Goal: Task Accomplishment & Management: Use online tool/utility

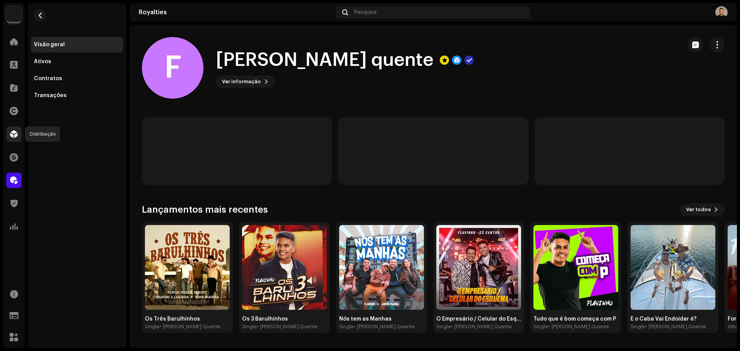
click at [17, 136] on span at bounding box center [14, 134] width 8 height 6
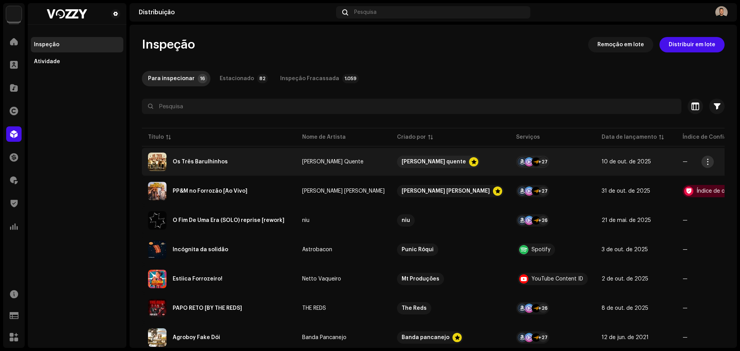
click at [708, 163] on span "button" at bounding box center [708, 162] width 6 height 6
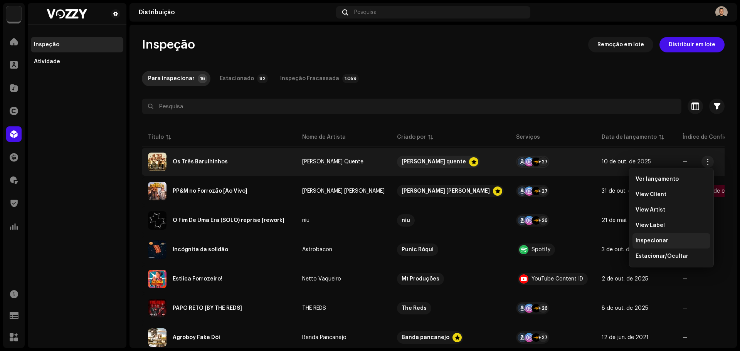
click at [660, 240] on span "Inspecionar" at bounding box center [652, 241] width 33 height 6
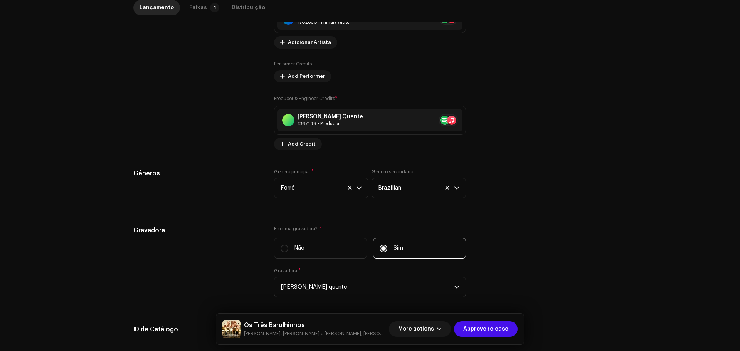
scroll to position [699, 0]
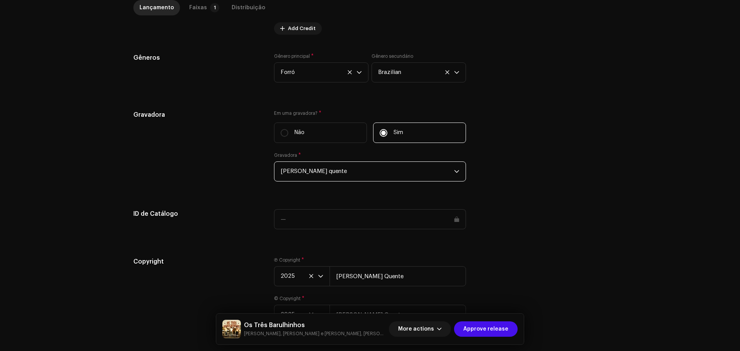
click at [360, 176] on span "[PERSON_NAME] quente" at bounding box center [367, 171] width 173 height 19
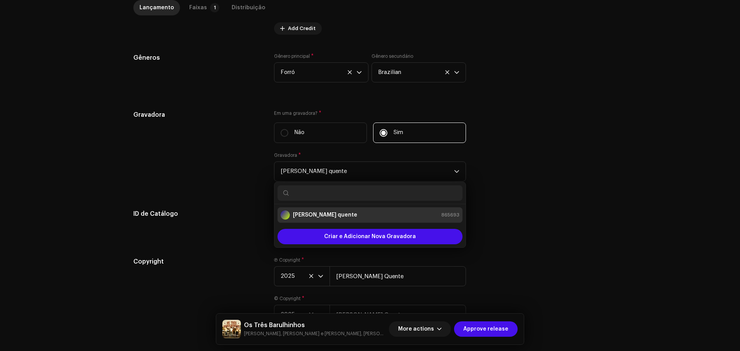
click at [213, 166] on div "Gravadora" at bounding box center [197, 150] width 128 height 81
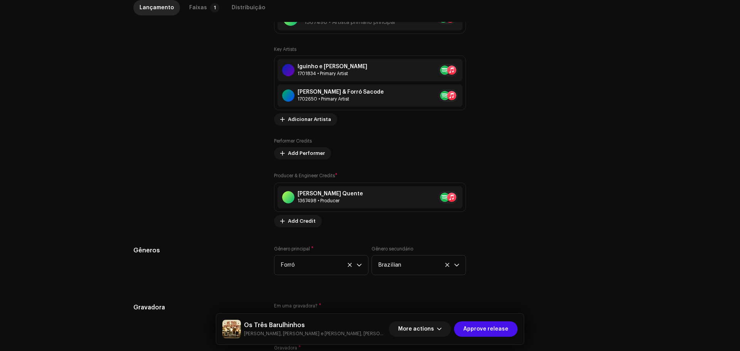
scroll to position [661, 0]
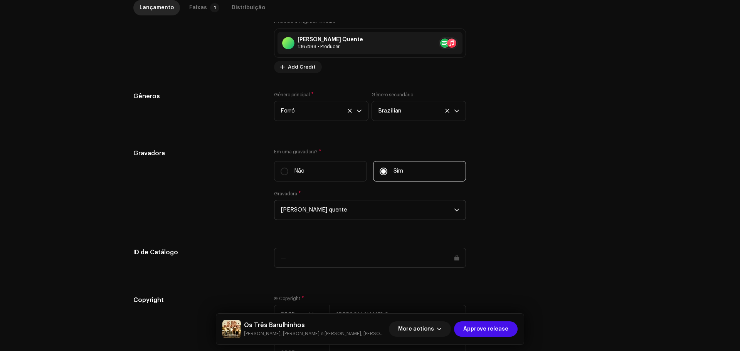
click at [358, 209] on span "[PERSON_NAME] quente" at bounding box center [367, 209] width 173 height 19
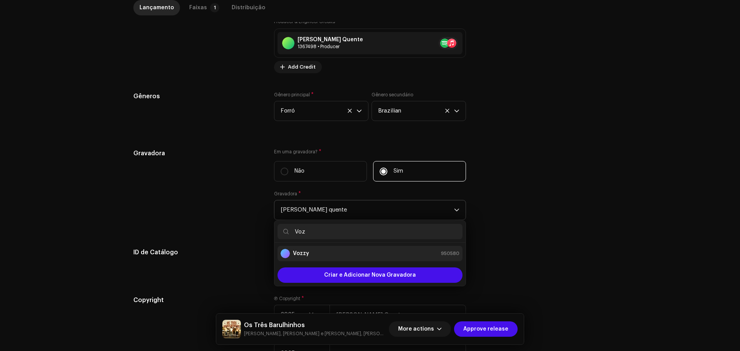
type input "Voz"
click at [327, 257] on div "Vozzy 950580" at bounding box center [370, 253] width 179 height 9
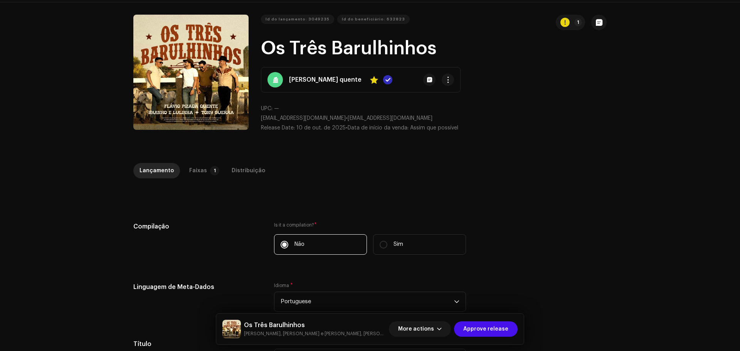
scroll to position [6, 0]
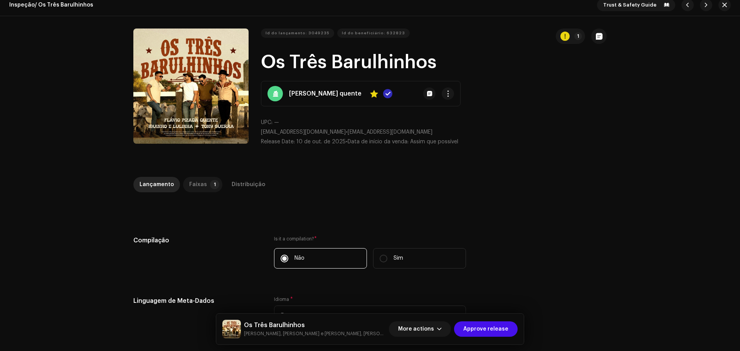
click at [196, 182] on div "Faixas" at bounding box center [198, 184] width 18 height 15
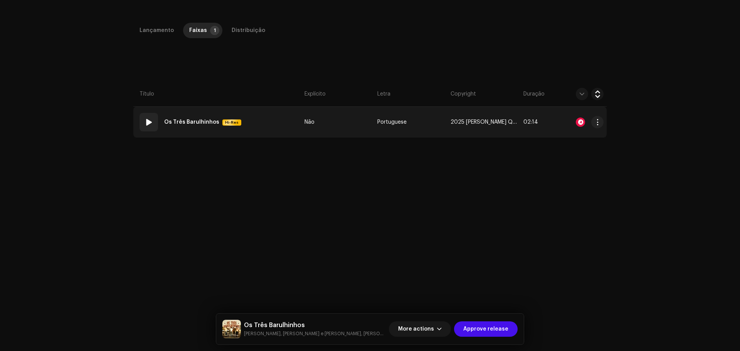
scroll to position [83, 0]
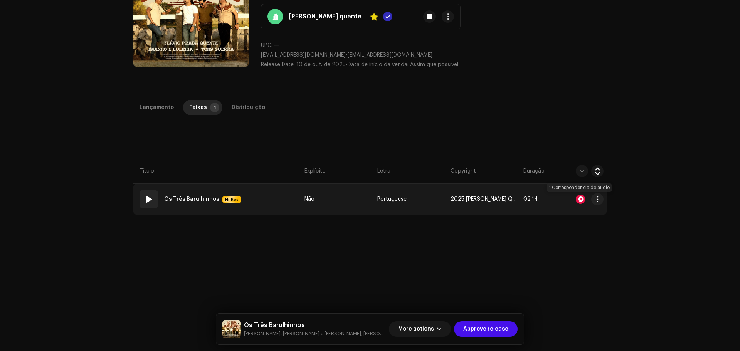
click at [578, 198] on div at bounding box center [580, 199] width 9 height 9
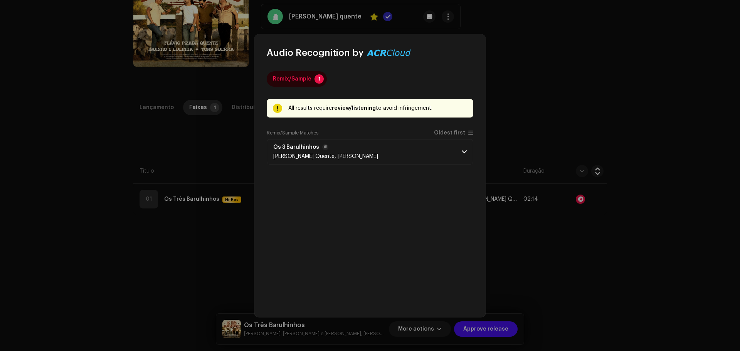
click at [449, 153] on p-accordion-header "Os 3 Barulhinhos [PERSON_NAME], [PERSON_NAME]" at bounding box center [370, 151] width 207 height 25
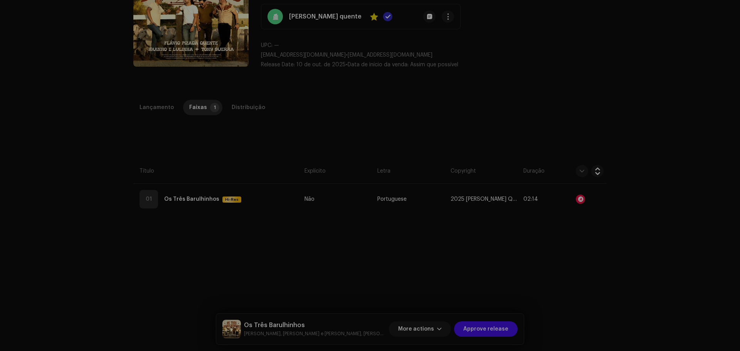
click at [546, 126] on div "Audio Recognition by Remix/Sample 1 All results require review/listening to avo…" at bounding box center [370, 175] width 740 height 351
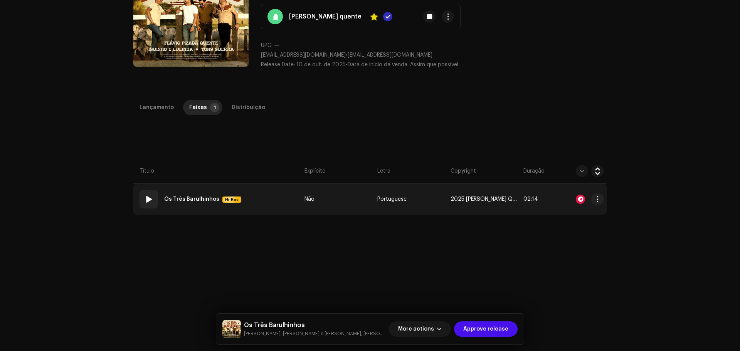
click at [578, 196] on div at bounding box center [580, 199] width 9 height 9
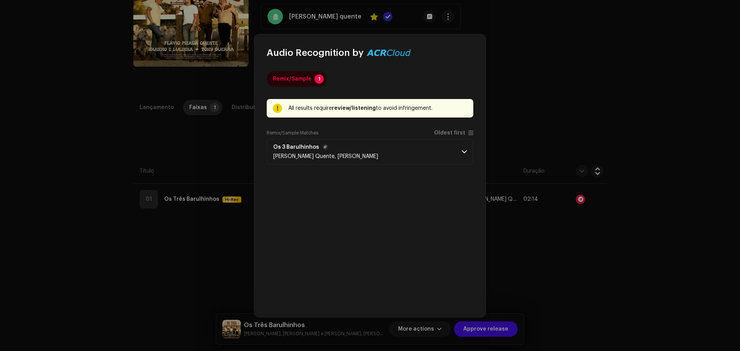
click at [455, 158] on p-accordion-header "Os 3 Barulhinhos [PERSON_NAME], [PERSON_NAME]" at bounding box center [370, 151] width 207 height 25
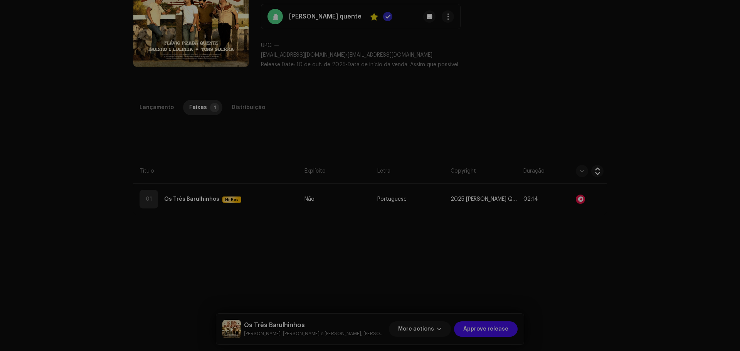
click at [513, 146] on div "Audio Recognition by Remix/Sample 1 All results require review/listening to avo…" at bounding box center [370, 175] width 740 height 351
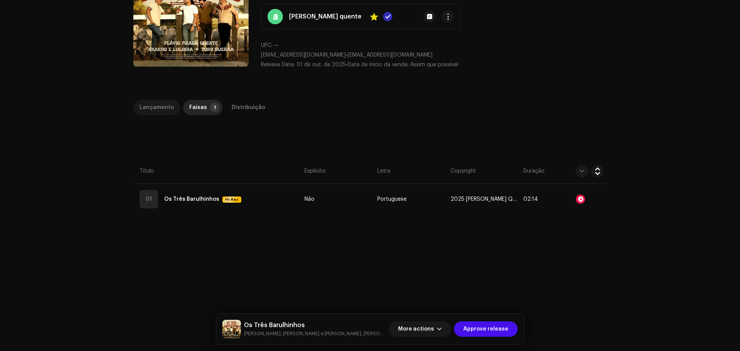
click at [159, 110] on div "Lançamento" at bounding box center [157, 107] width 34 height 15
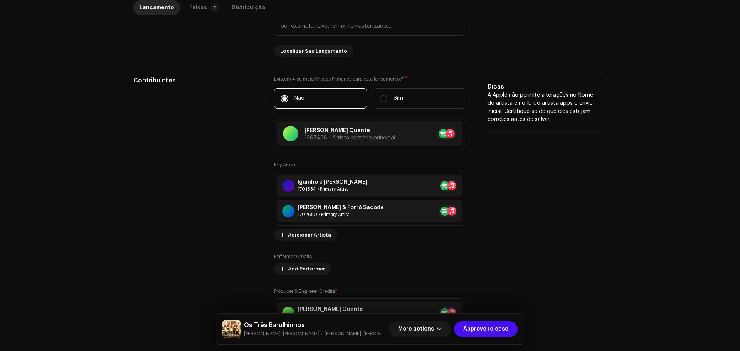
scroll to position [198, 0]
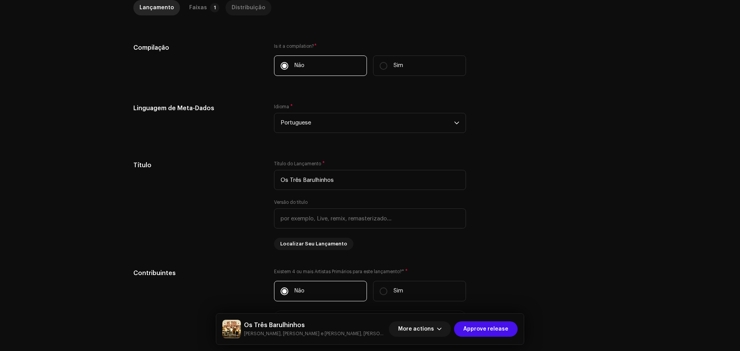
click at [240, 11] on div "Distribuição" at bounding box center [249, 7] width 34 height 15
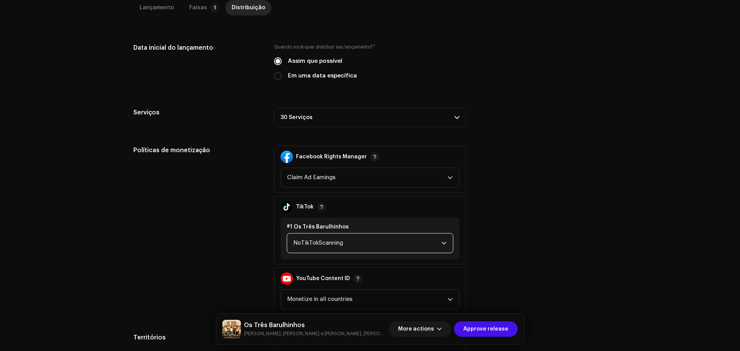
click at [388, 239] on span "NoTikTokScanning" at bounding box center [367, 243] width 148 height 19
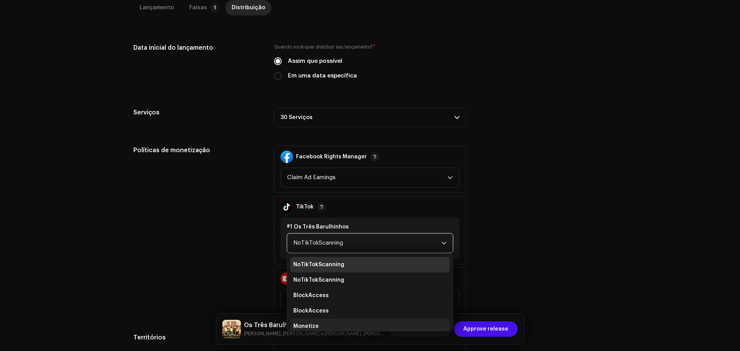
scroll to position [3, 0]
click at [320, 322] on li "Monetize" at bounding box center [370, 323] width 160 height 15
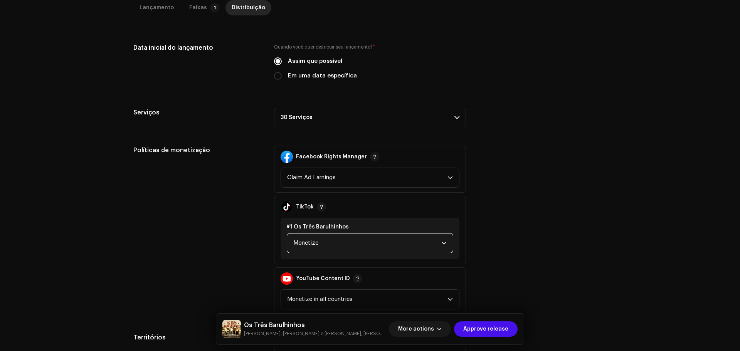
click at [237, 214] on div "Políticas de monetização" at bounding box center [197, 230] width 128 height 169
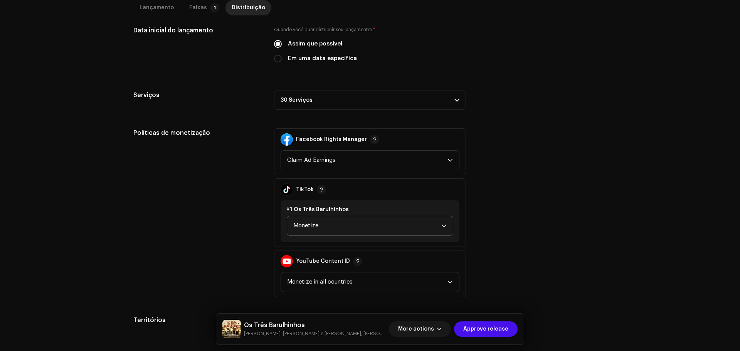
scroll to position [178, 0]
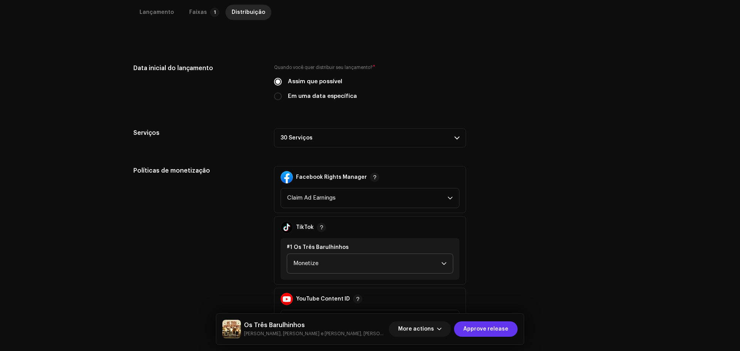
click at [496, 326] on span "Approve release" at bounding box center [485, 328] width 45 height 15
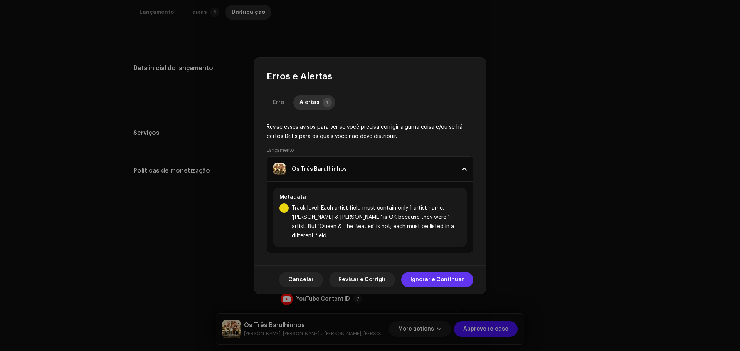
click at [425, 274] on span "Ignorar e Continuar" at bounding box center [437, 279] width 54 height 15
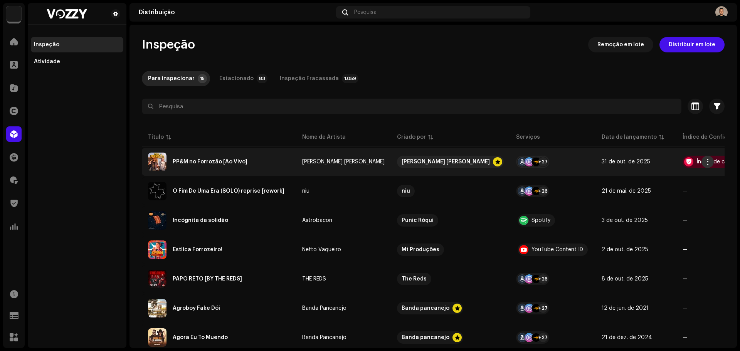
click at [708, 159] on span "button" at bounding box center [708, 162] width 6 height 6
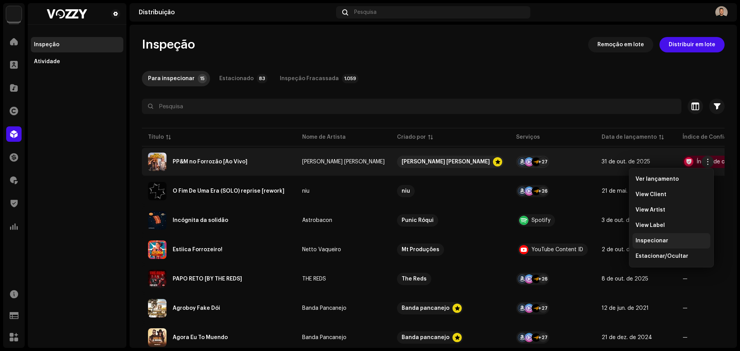
click at [661, 240] on span "Inspecionar" at bounding box center [652, 241] width 33 height 6
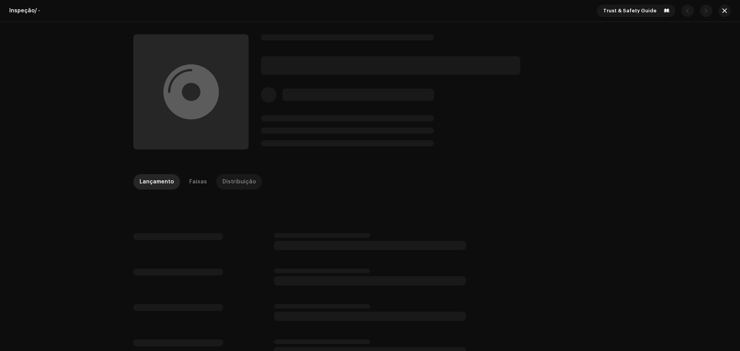
click at [240, 180] on div "Distribuição" at bounding box center [239, 181] width 34 height 15
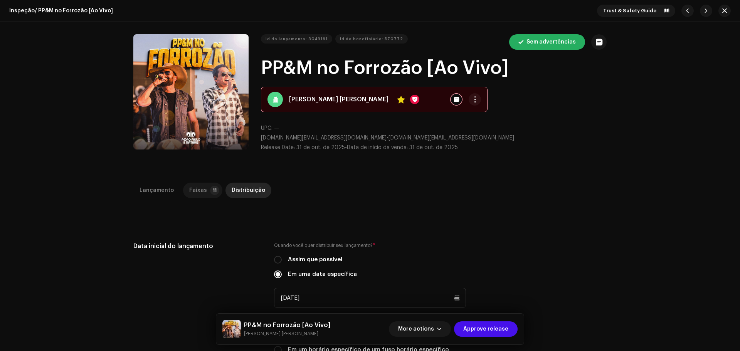
click at [198, 191] on div "Faixas" at bounding box center [198, 190] width 18 height 15
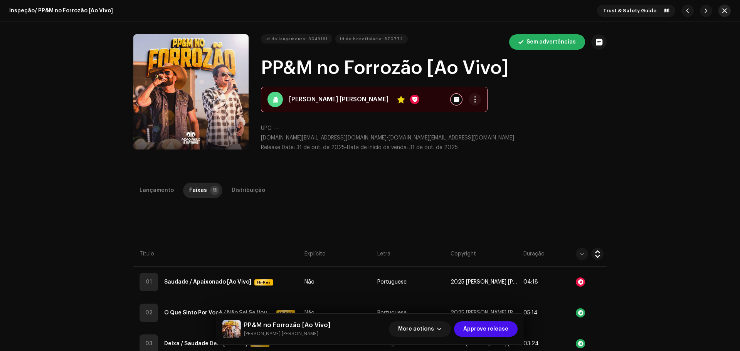
click at [722, 11] on span "button" at bounding box center [724, 11] width 5 height 6
